Goal: Transaction & Acquisition: Purchase product/service

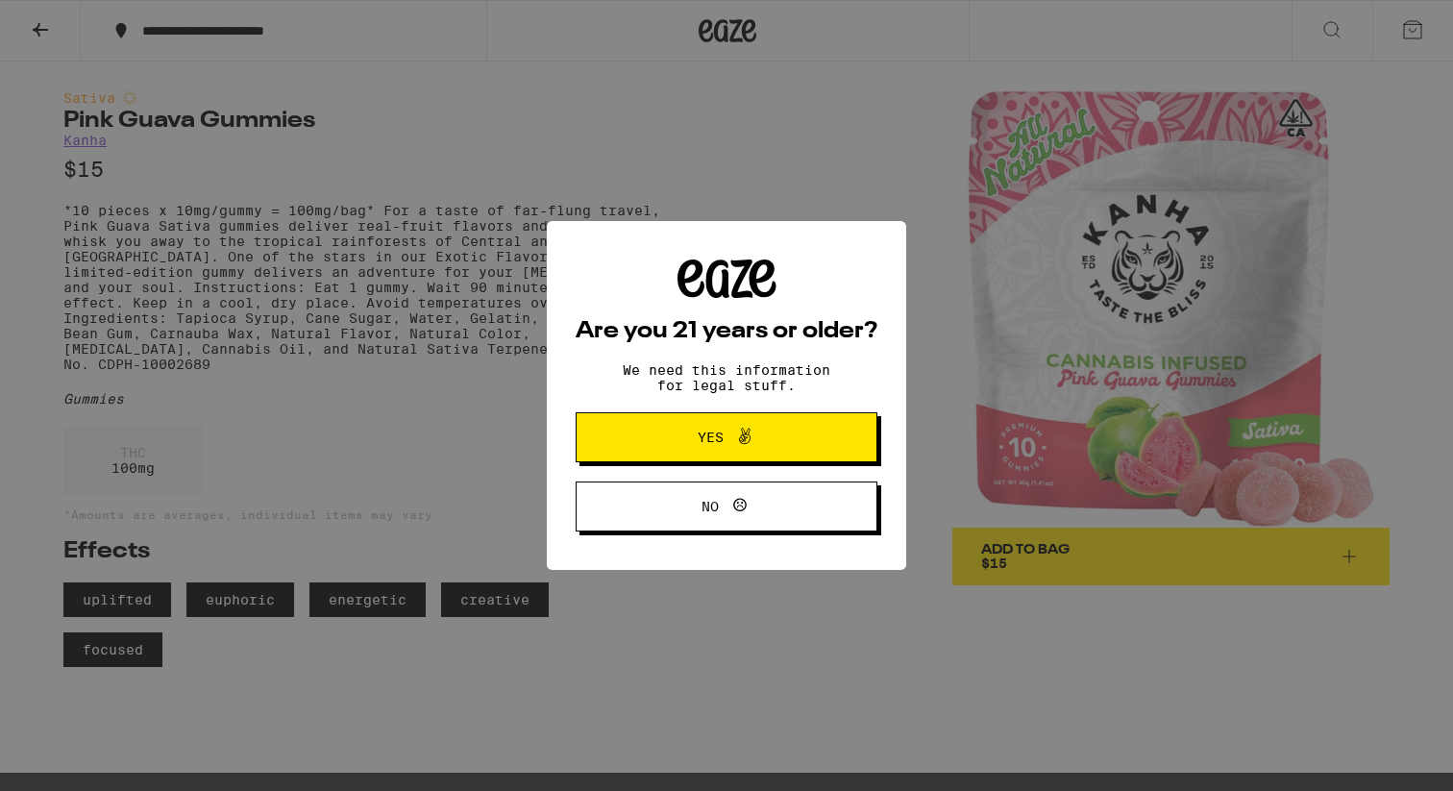
click at [837, 437] on button "Yes" at bounding box center [727, 437] width 302 height 50
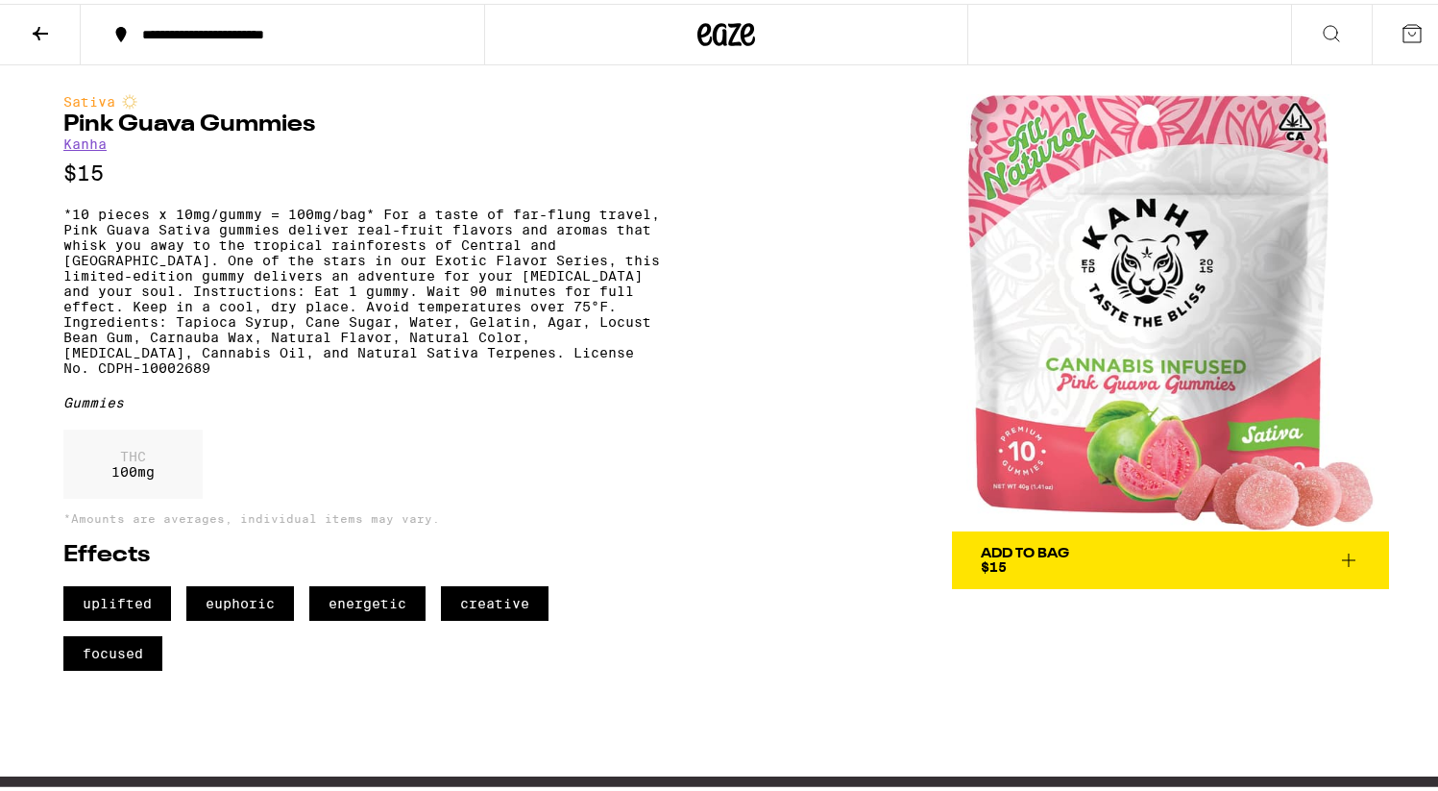
click at [1099, 555] on span "Add To Bag $15" at bounding box center [1171, 556] width 380 height 27
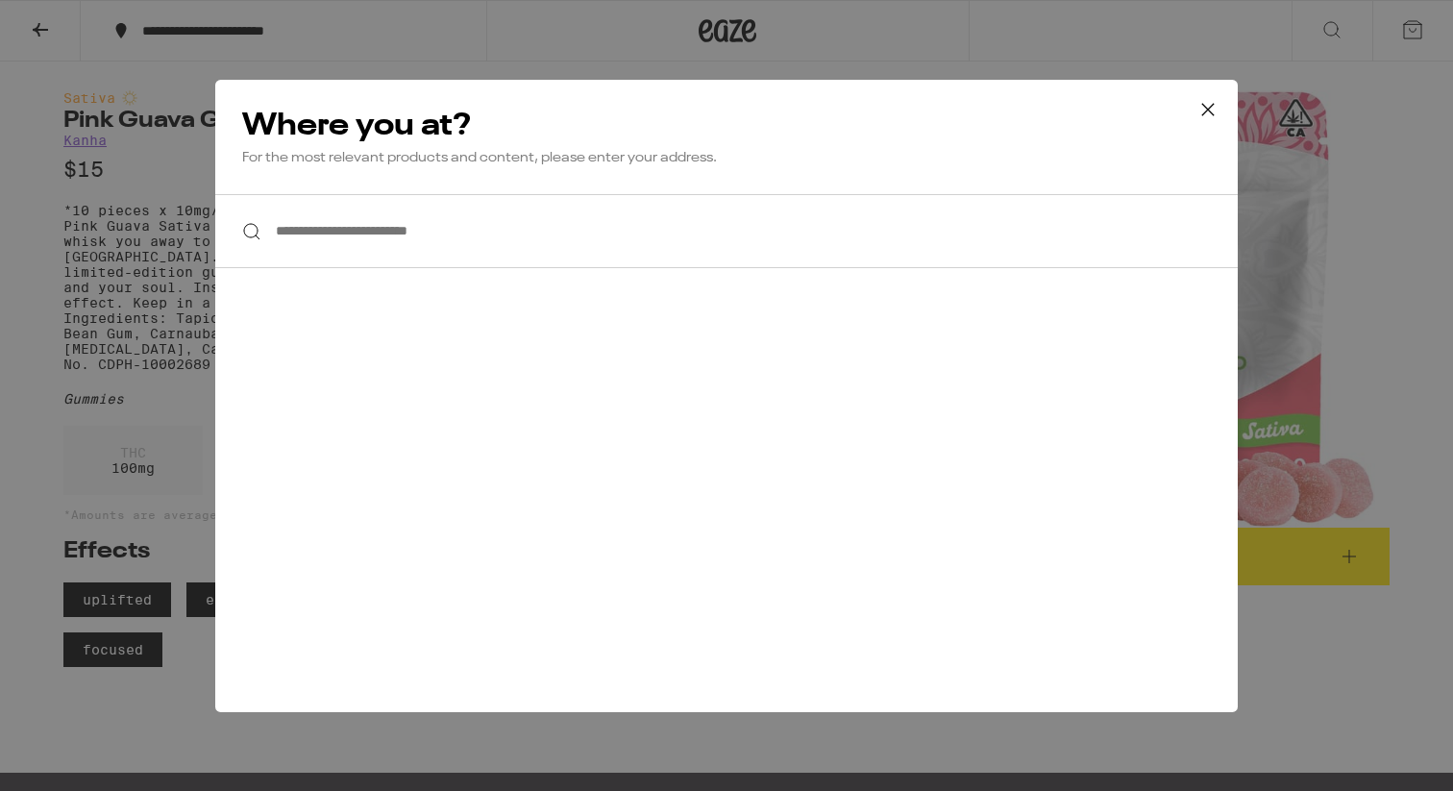
click at [1198, 113] on icon at bounding box center [1207, 109] width 29 height 29
